Goal: Navigation & Orientation: Find specific page/section

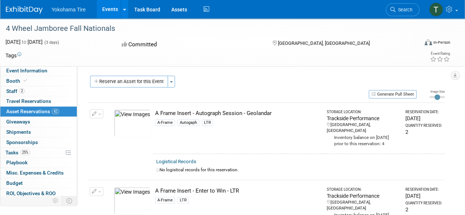
click at [34, 108] on span "Asset Reservations 42" at bounding box center [32, 111] width 53 height 6
click at [108, 8] on link "Events" at bounding box center [110, 9] width 27 height 18
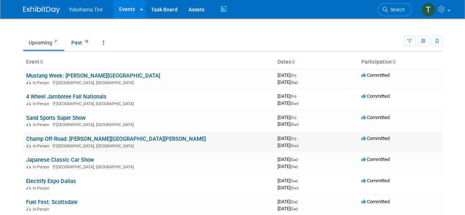
click at [105, 139] on link "Champ Off-Road: [PERSON_NAME][GEOGRAPHIC_DATA][PERSON_NAME]" at bounding box center [116, 139] width 180 height 7
click at [68, 119] on link "Sand Sports Super Show" at bounding box center [56, 118] width 60 height 7
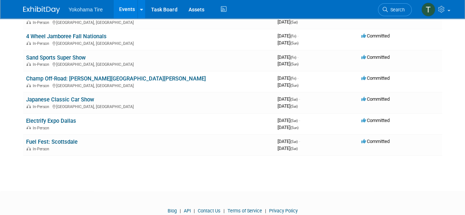
scroll to position [61, 0]
click at [75, 96] on link "Japanese Classic Car Show" at bounding box center [60, 99] width 68 height 7
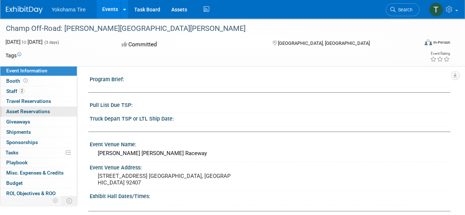
click at [35, 113] on span "Asset Reservations 0" at bounding box center [28, 111] width 44 height 6
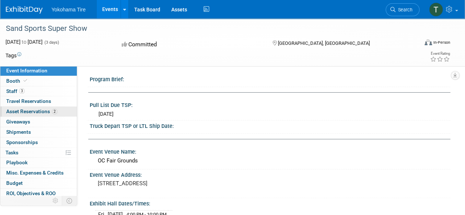
click at [38, 109] on span "Asset Reservations 2" at bounding box center [31, 111] width 51 height 6
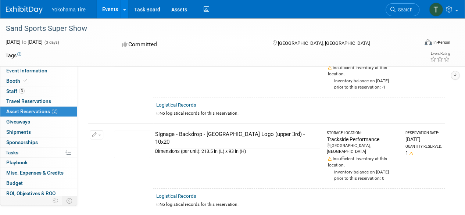
scroll to position [47, 0]
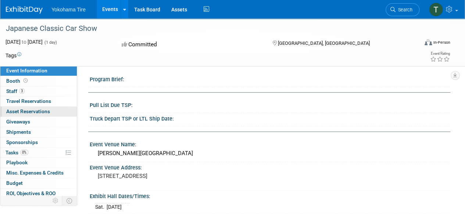
click at [36, 113] on span "Asset Reservations 0" at bounding box center [28, 111] width 44 height 6
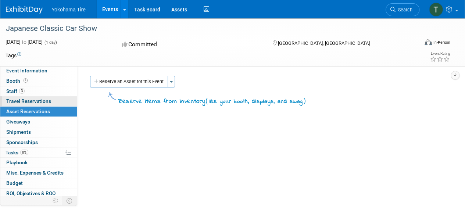
click at [41, 102] on span "Travel Reservations 0" at bounding box center [28, 101] width 45 height 6
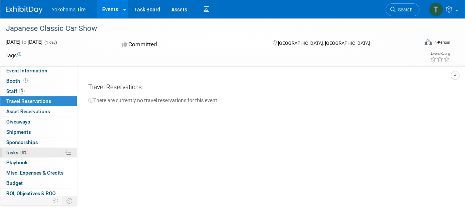
drag, startPoint x: 245, startPoint y: 140, endPoint x: 33, endPoint y: 153, distance: 212.4
click at [33, 153] on link "0% Tasks 0%" at bounding box center [38, 153] width 76 height 10
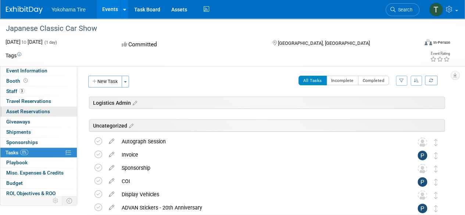
click at [17, 108] on link "0 Asset Reservations 0" at bounding box center [38, 112] width 76 height 10
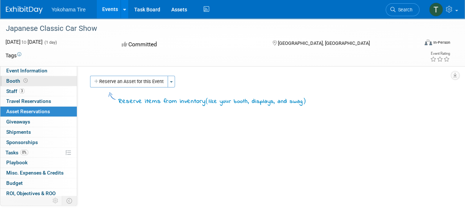
click at [24, 81] on icon at bounding box center [26, 81] width 4 height 4
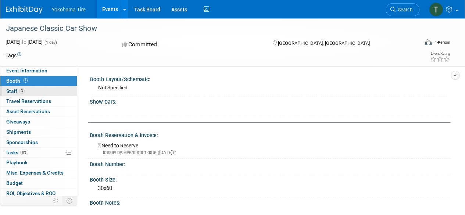
click at [21, 91] on span "3" at bounding box center [22, 91] width 6 height 6
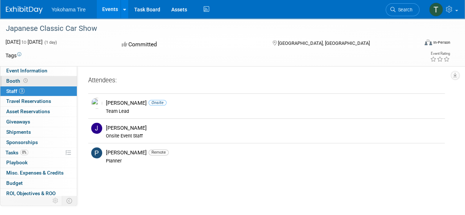
click at [23, 84] on link "Booth" at bounding box center [38, 81] width 76 height 10
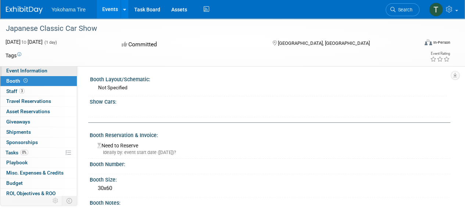
click at [25, 71] on span "Event Information" at bounding box center [26, 71] width 41 height 6
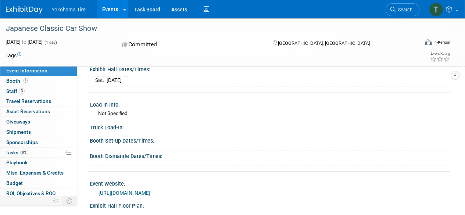
scroll to position [127, 0]
click at [35, 171] on span "Misc. Expenses & Credits 0" at bounding box center [34, 173] width 57 height 6
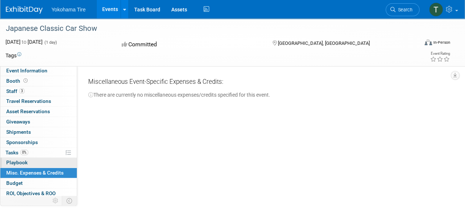
click at [35, 159] on link "0 Playbook 0" at bounding box center [38, 163] width 76 height 10
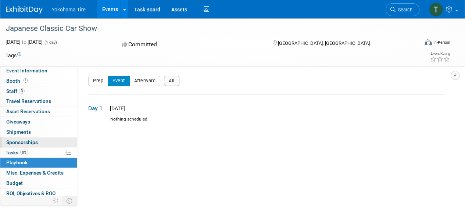
click at [36, 139] on span "Sponsorships 0" at bounding box center [22, 142] width 32 height 6
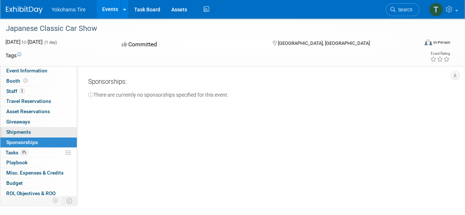
click at [33, 132] on link "0 Shipments 0" at bounding box center [38, 132] width 76 height 10
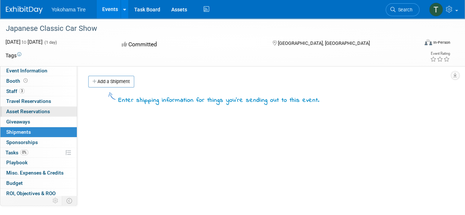
click at [28, 108] on span "Asset Reservations 0" at bounding box center [28, 111] width 44 height 6
